Goal: Task Accomplishment & Management: Manage account settings

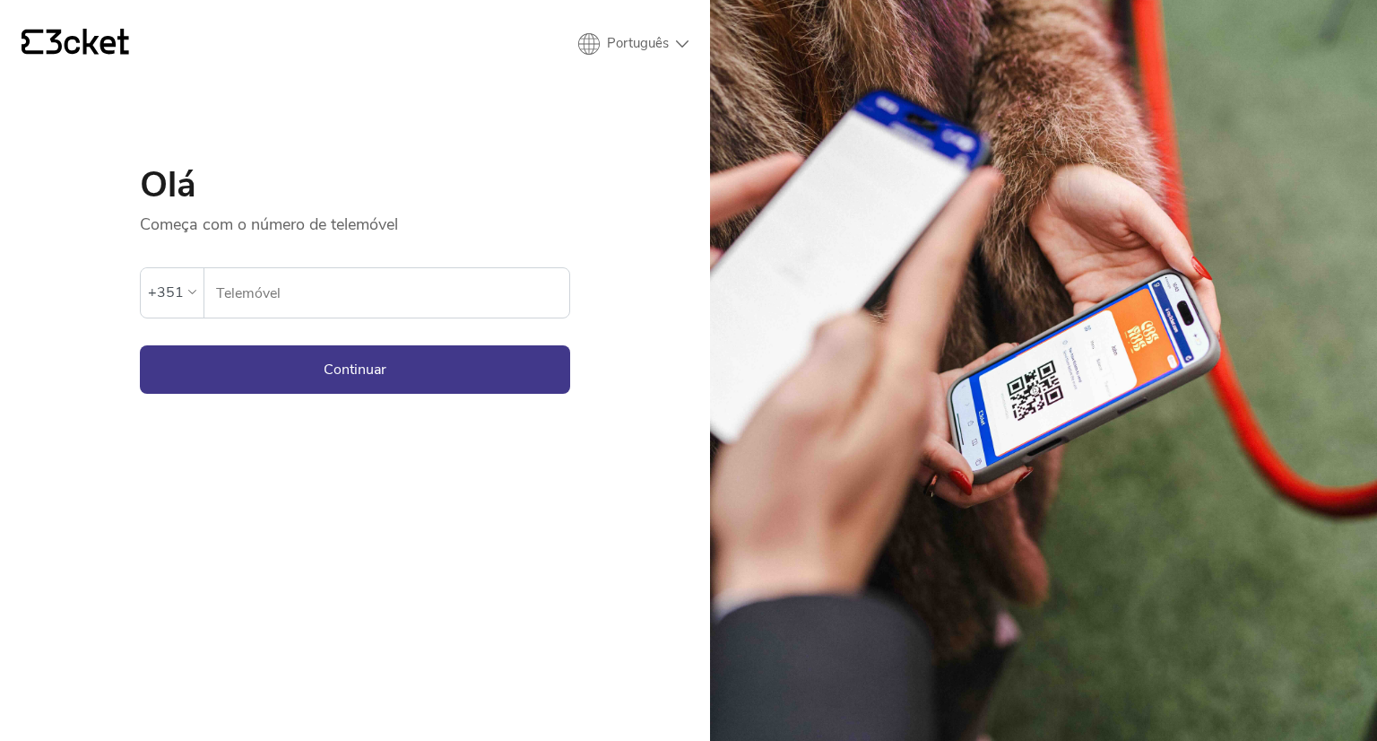
click at [305, 299] on input "Telemóvel" at bounding box center [392, 292] width 354 height 49
type input "912763582"
click at [240, 364] on button "Continuar" at bounding box center [355, 369] width 430 height 48
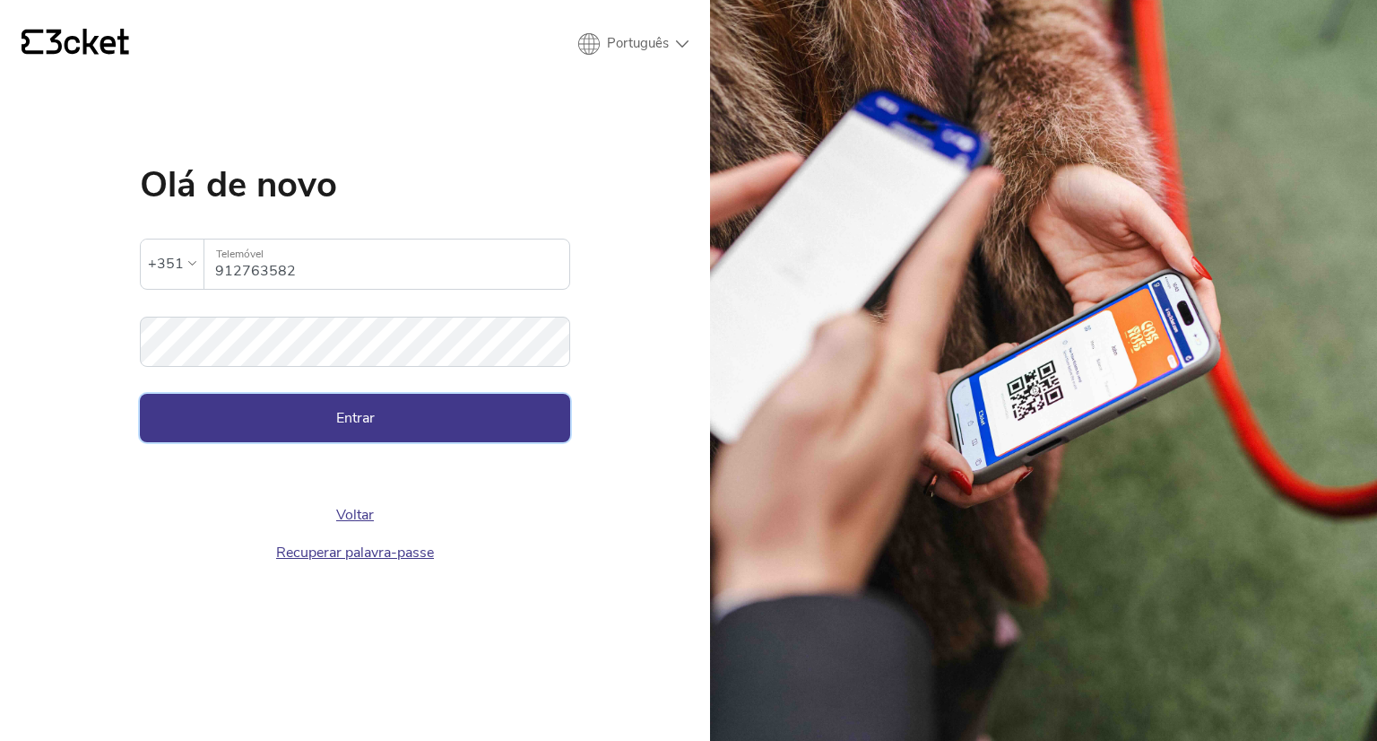
click at [287, 424] on button "Entrar" at bounding box center [355, 418] width 430 height 48
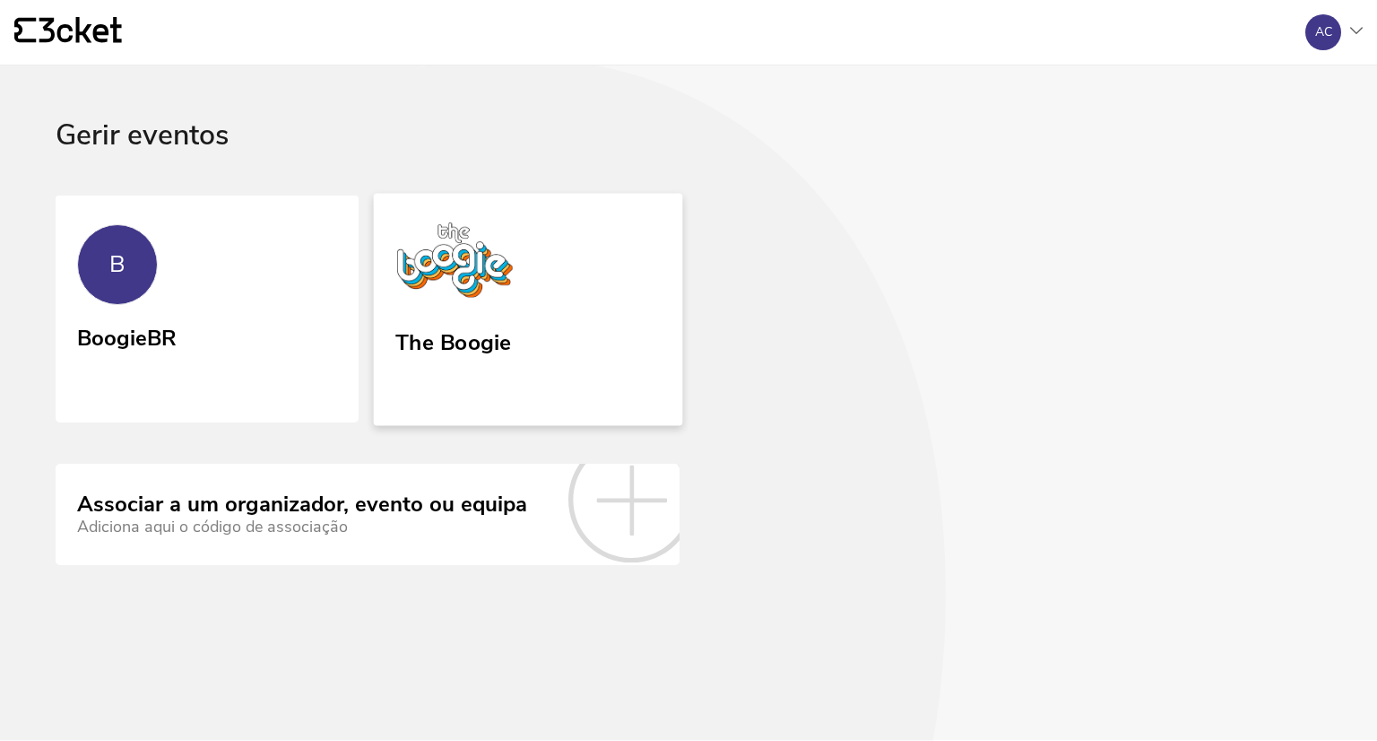
click at [438, 370] on div "The Boogie" at bounding box center [453, 360] width 117 height 74
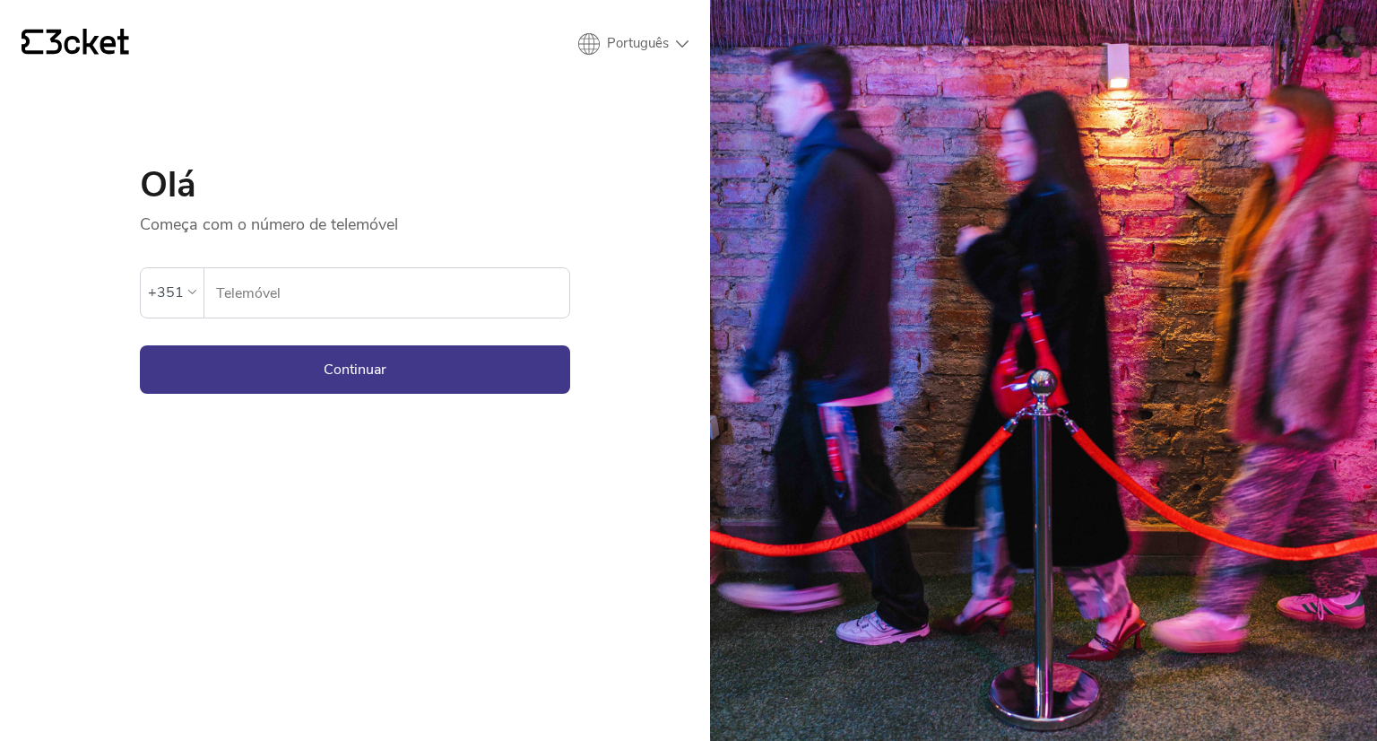
click at [316, 293] on input "Telemóvel" at bounding box center [392, 292] width 354 height 49
type input "912763582"
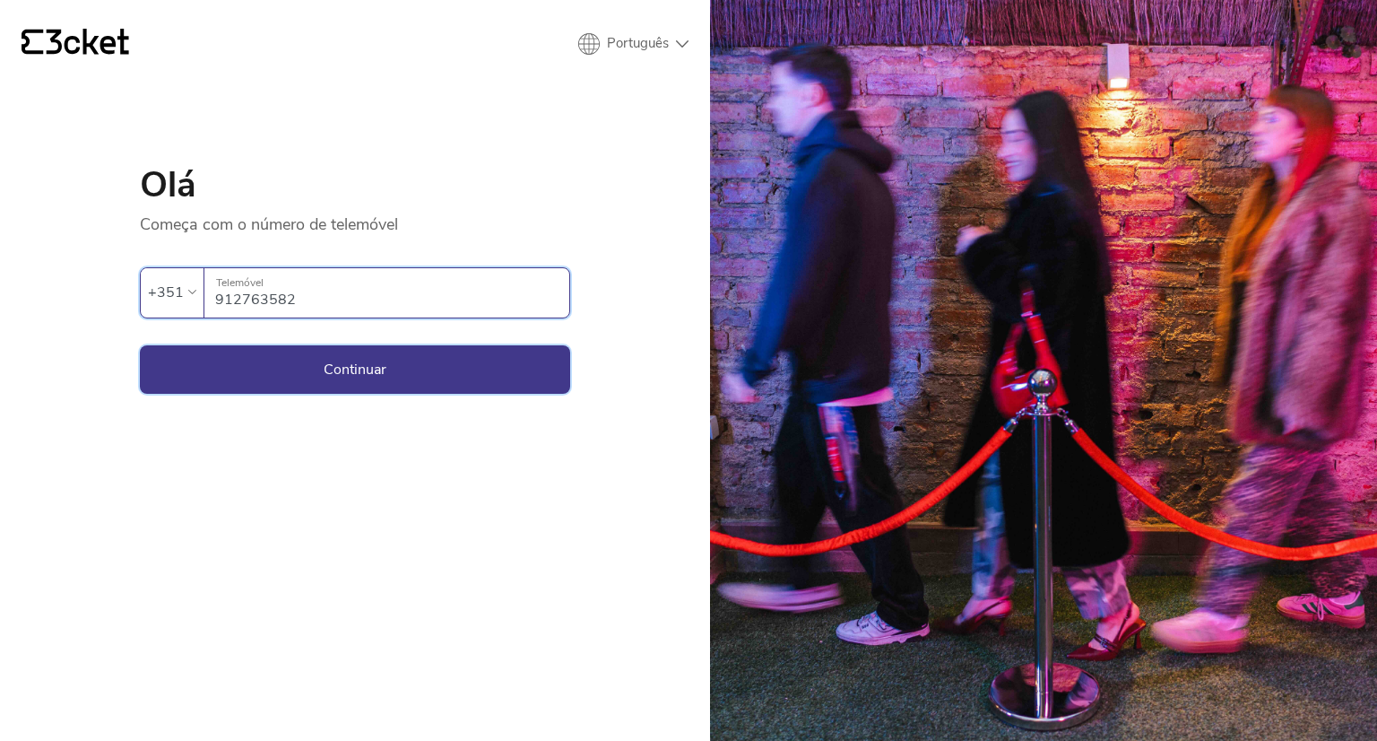
drag, startPoint x: 321, startPoint y: 312, endPoint x: 344, endPoint y: 347, distance: 42.0
click at [344, 347] on button "Continuar" at bounding box center [355, 369] width 430 height 48
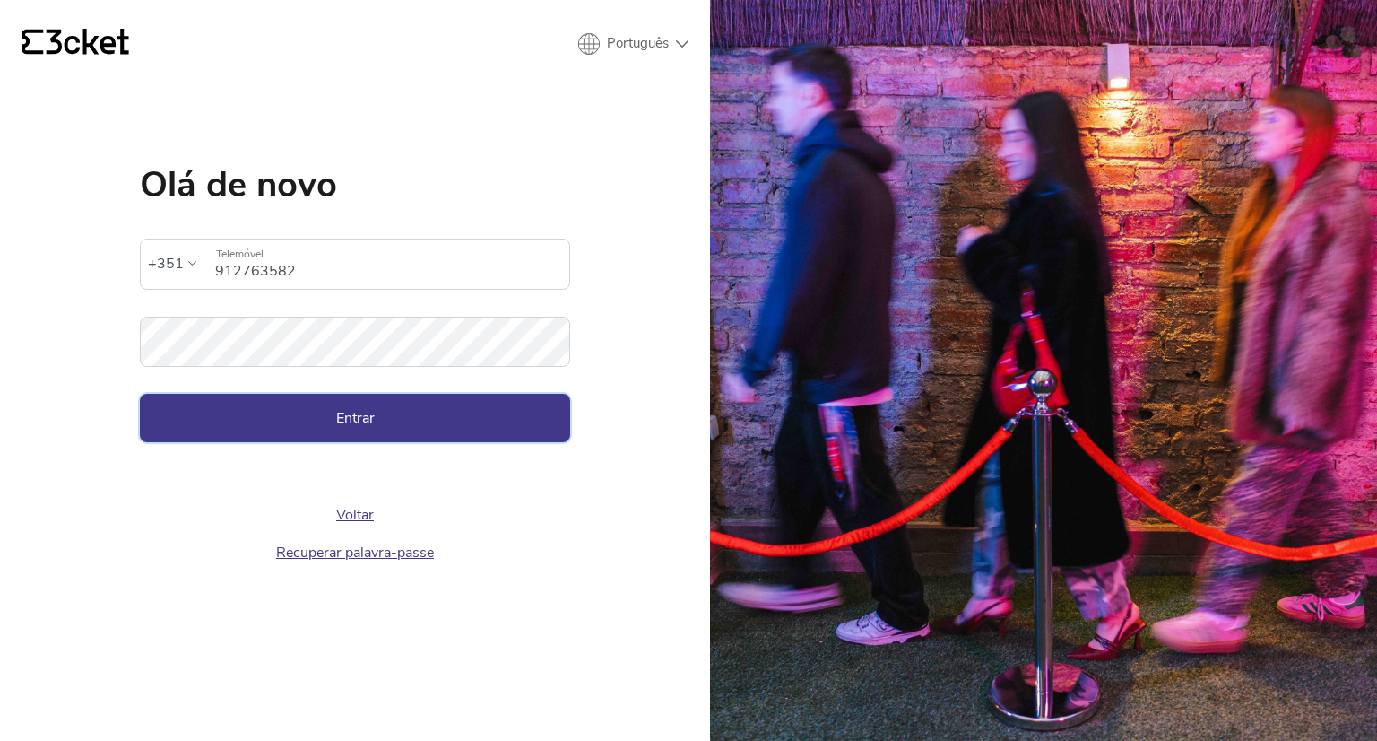
click at [308, 412] on button "Entrar" at bounding box center [355, 418] width 430 height 48
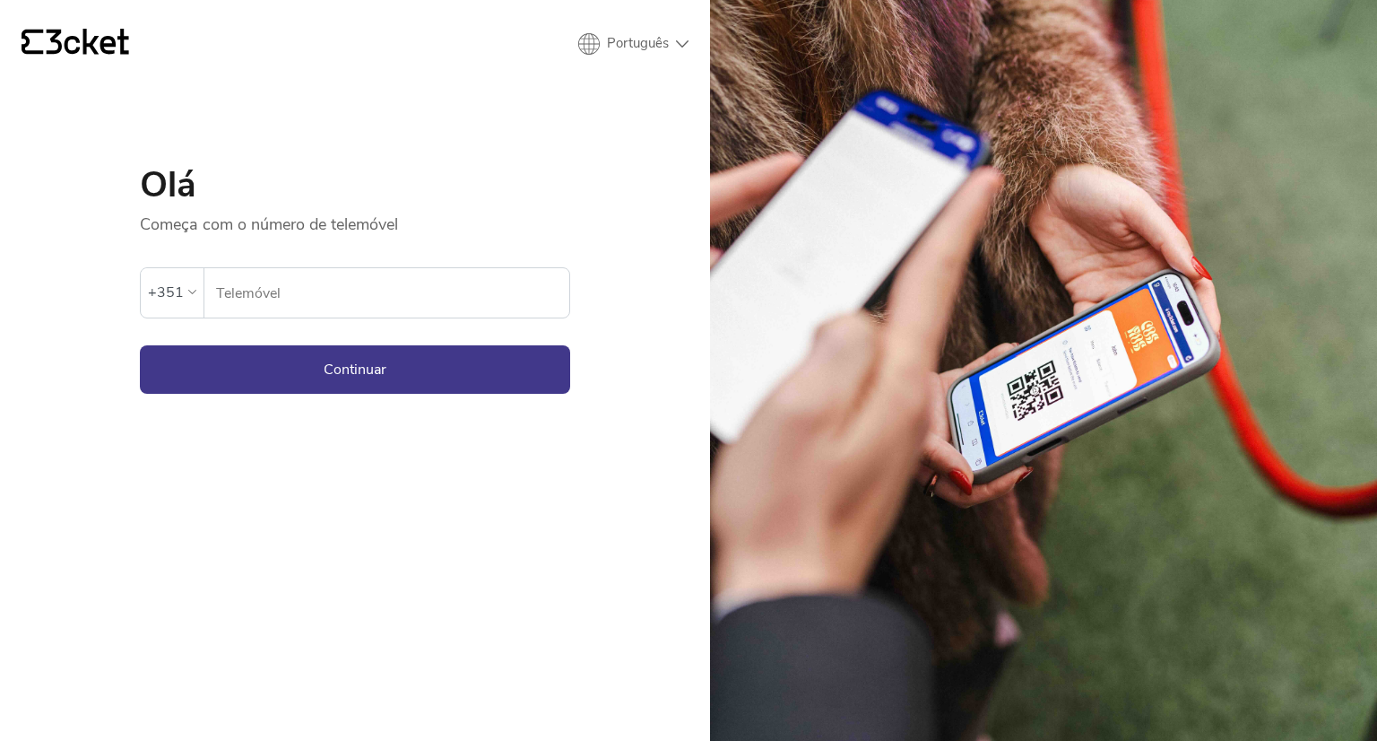
click at [396, 313] on input "Telemóvel" at bounding box center [392, 292] width 354 height 49
type input "912763582"
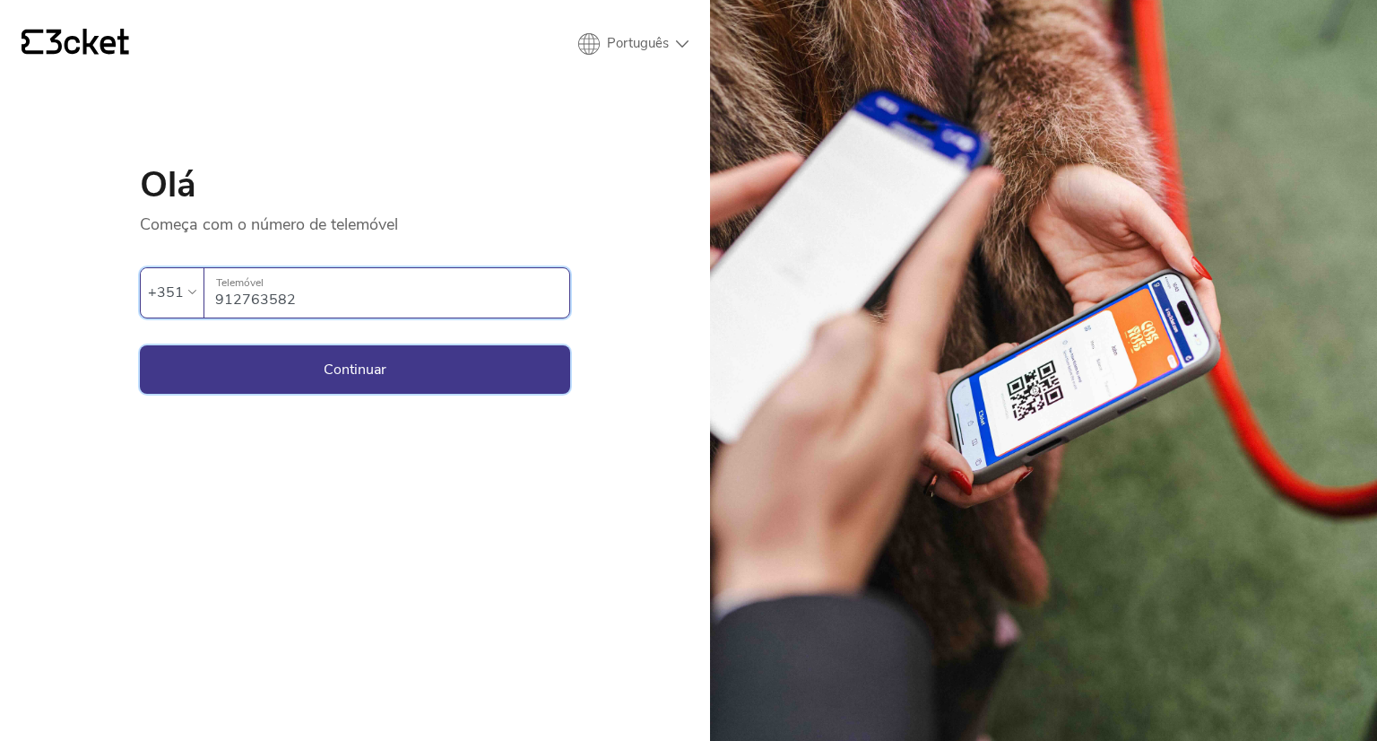
click at [377, 349] on button "Continuar" at bounding box center [355, 369] width 430 height 48
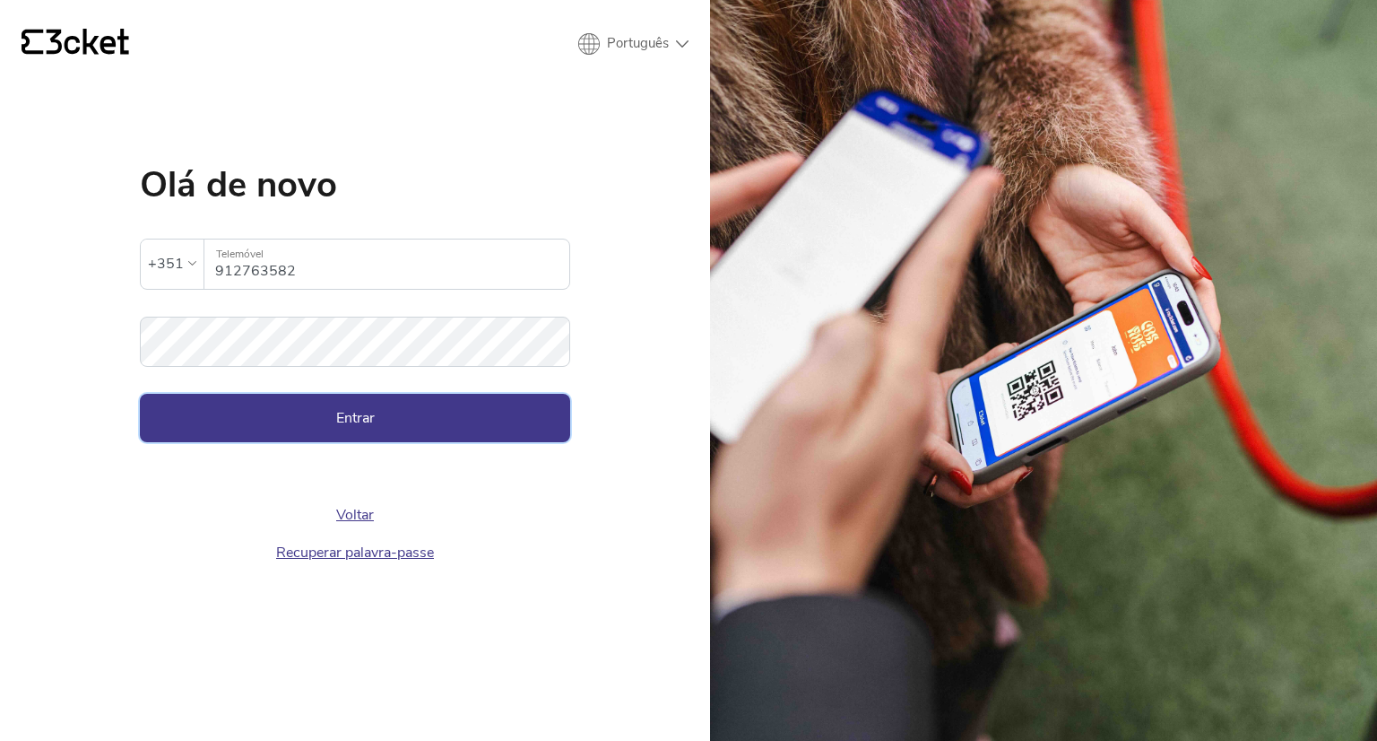
click at [392, 432] on button "Entrar" at bounding box center [355, 418] width 430 height 48
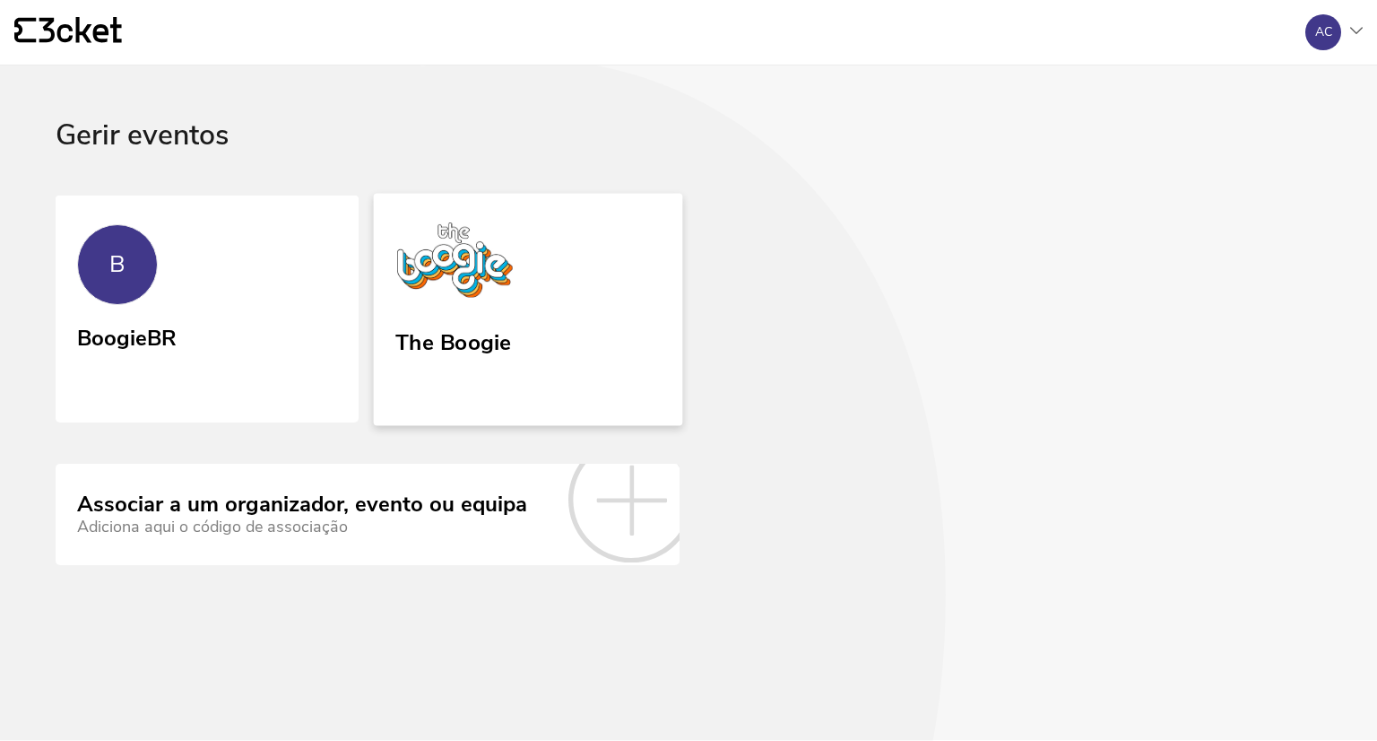
click at [467, 384] on div "The Boogie" at bounding box center [453, 360] width 117 height 74
